Goal: Task Accomplishment & Management: Manage account settings

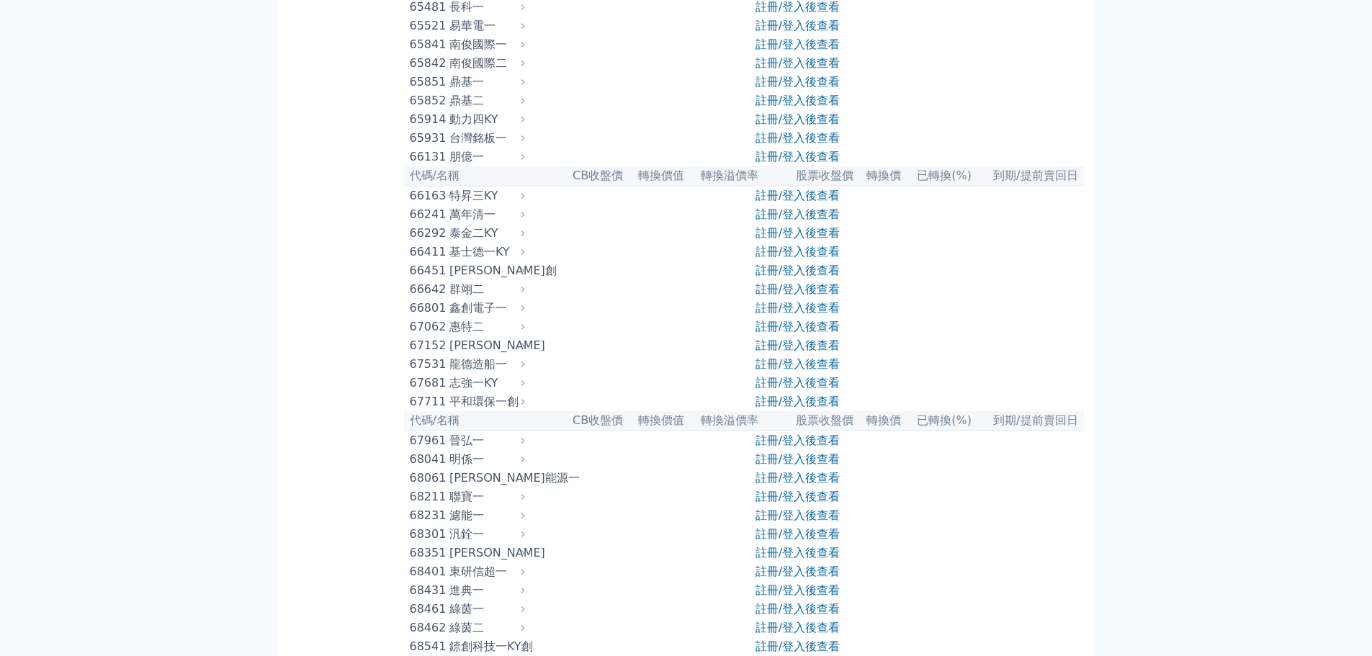
scroll to position [6166, 0]
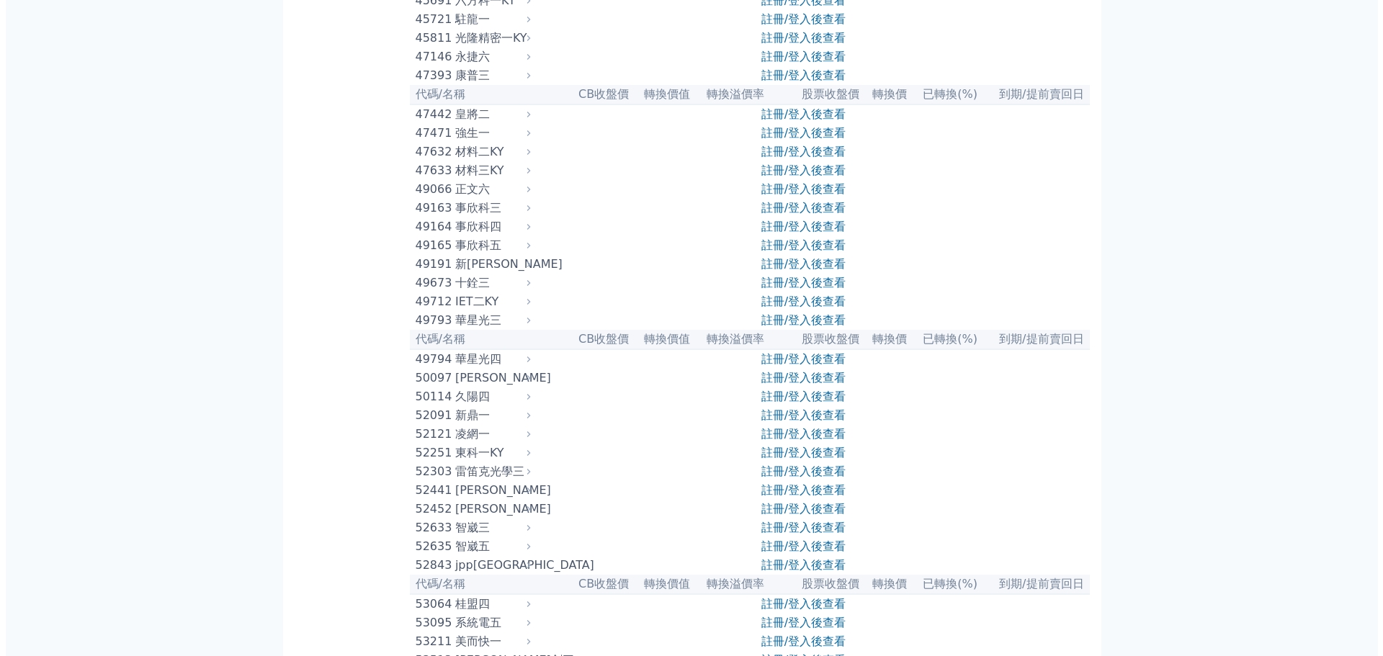
scroll to position [0, 0]
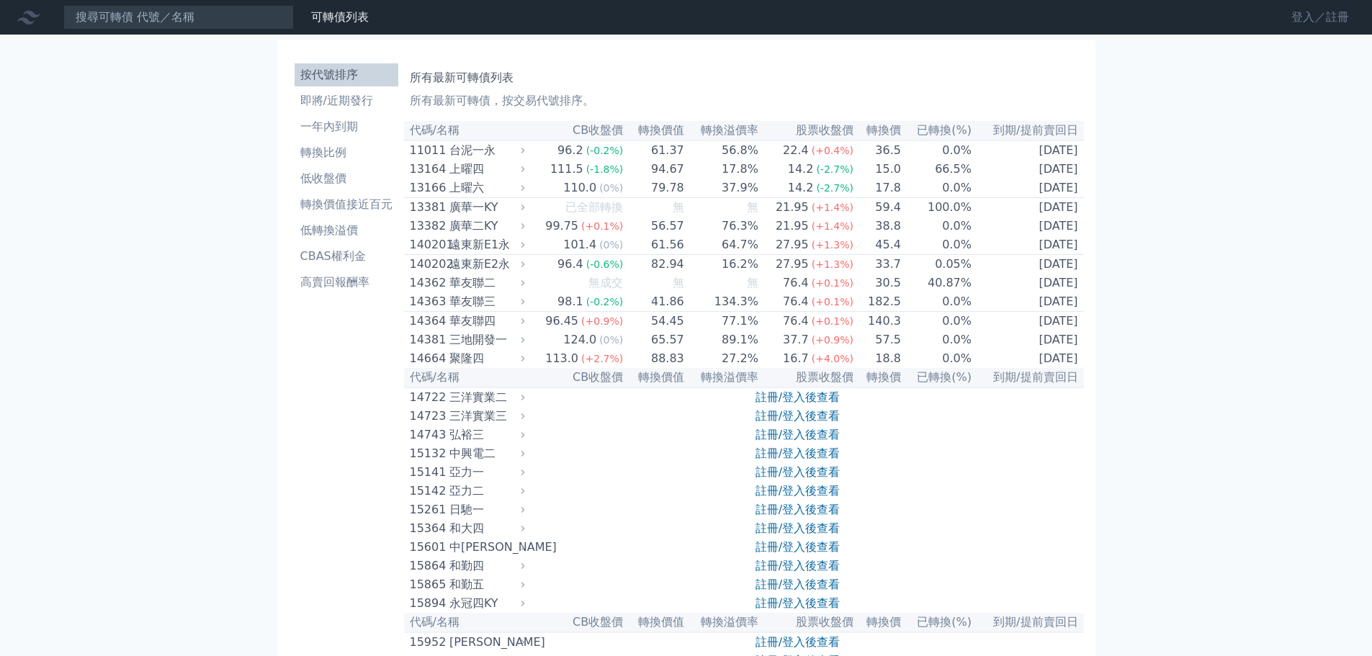
click at [1327, 23] on link "登入／註冊" at bounding box center [1320, 17] width 81 height 23
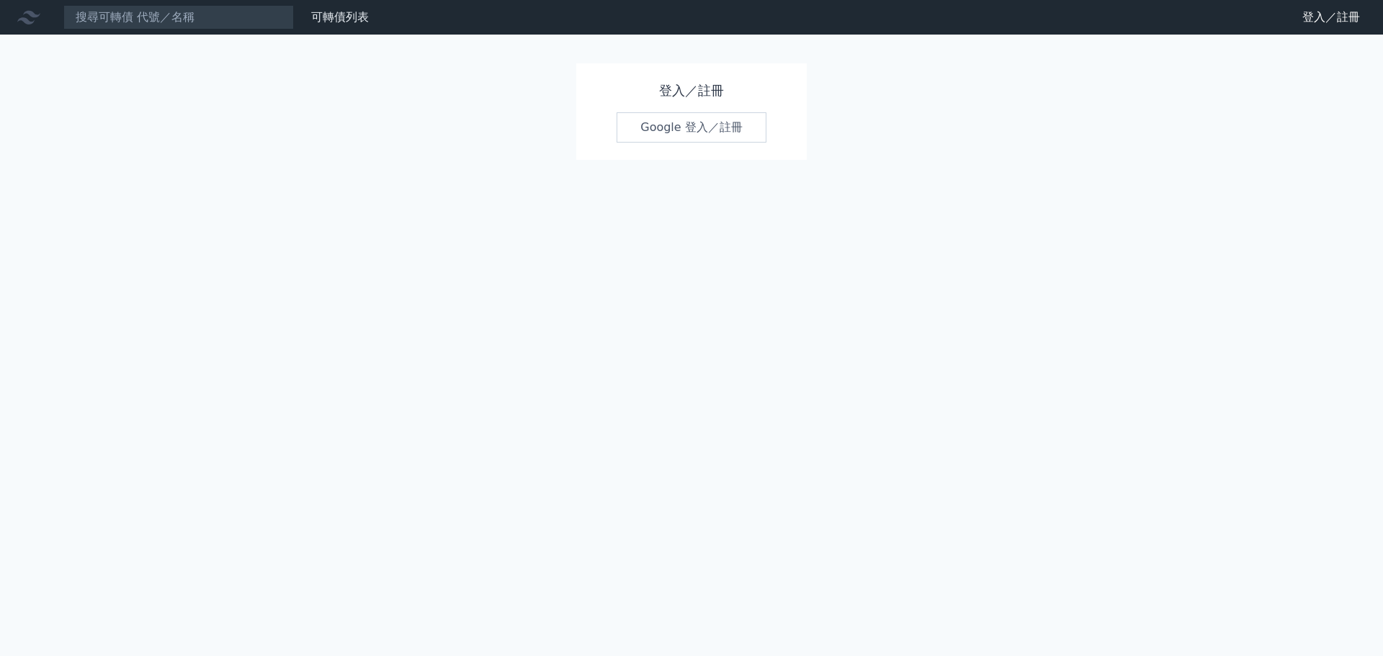
click at [729, 134] on link "Google 登入／註冊" at bounding box center [692, 127] width 150 height 30
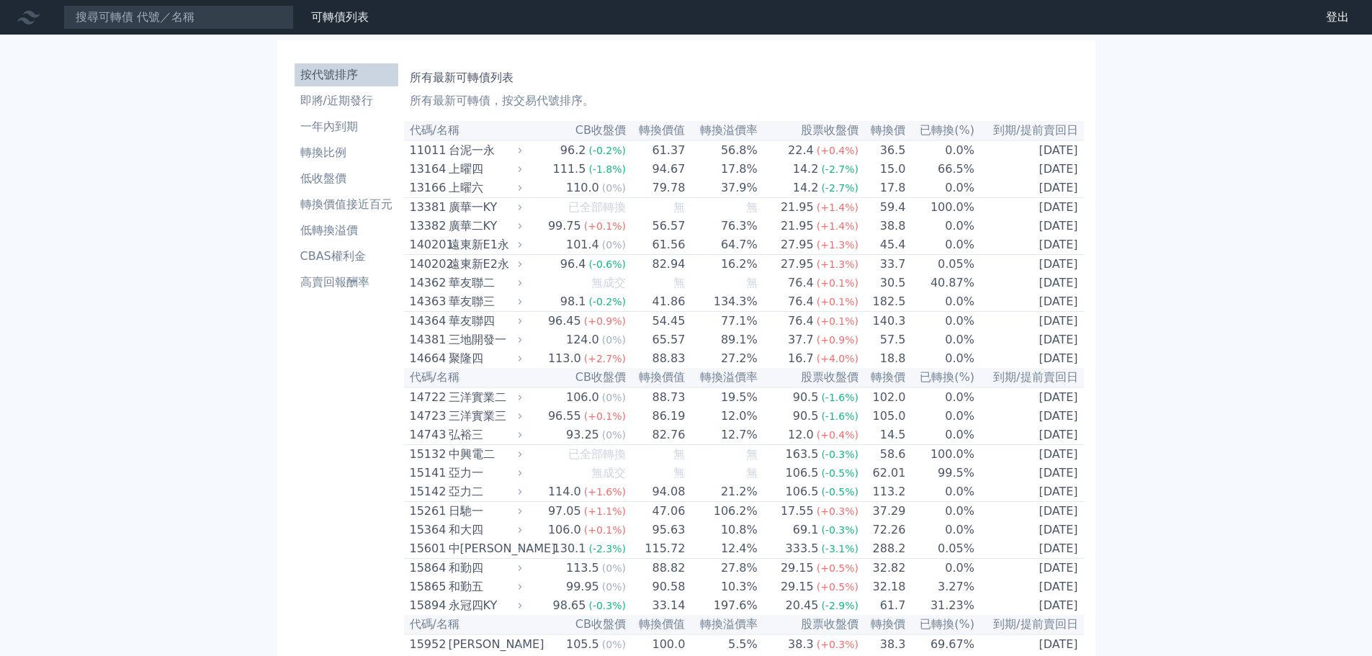
scroll to position [7535, 0]
